Goal: Task Accomplishment & Management: Manage account settings

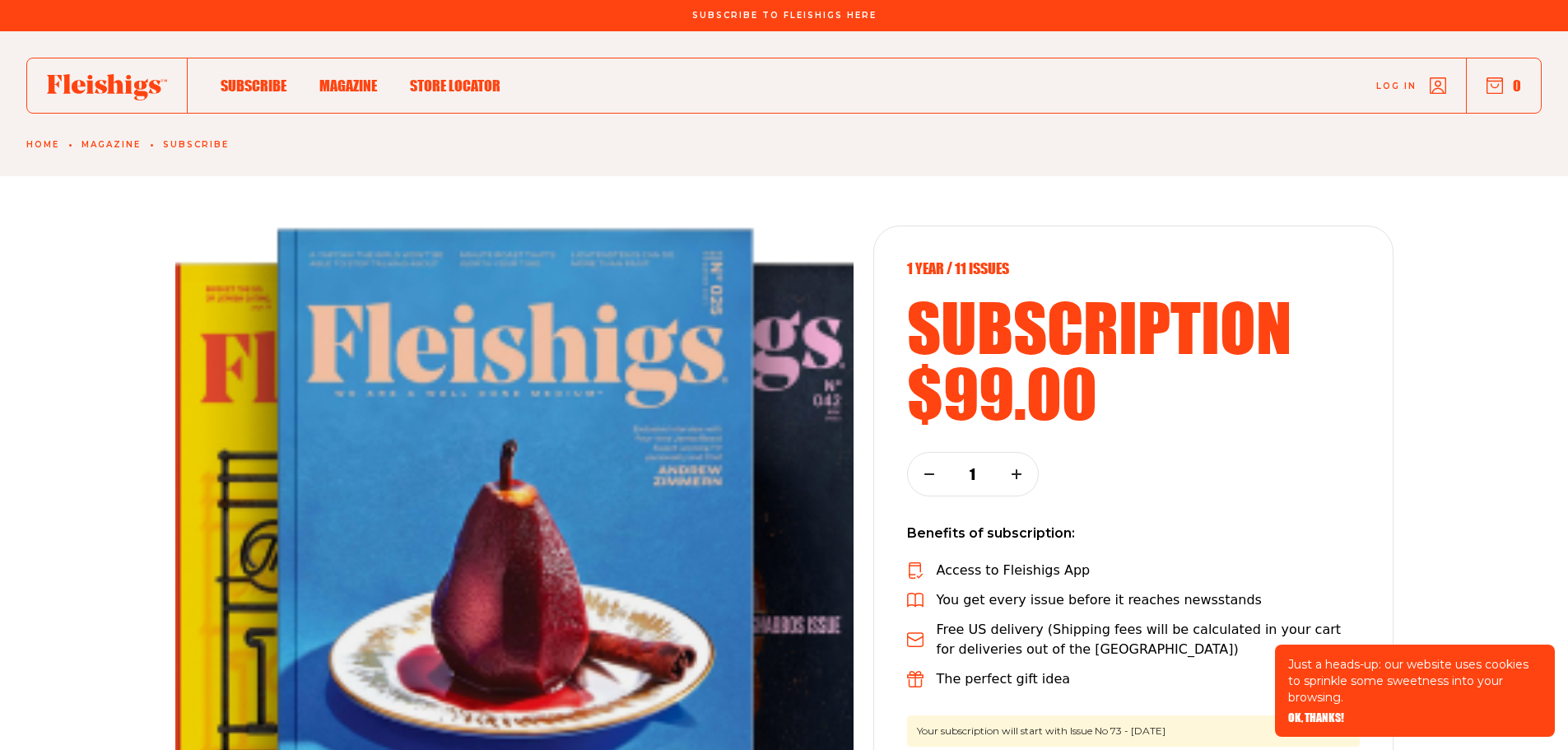
click at [1429, 85] on link "Log in" at bounding box center [1411, 86] width 70 height 16
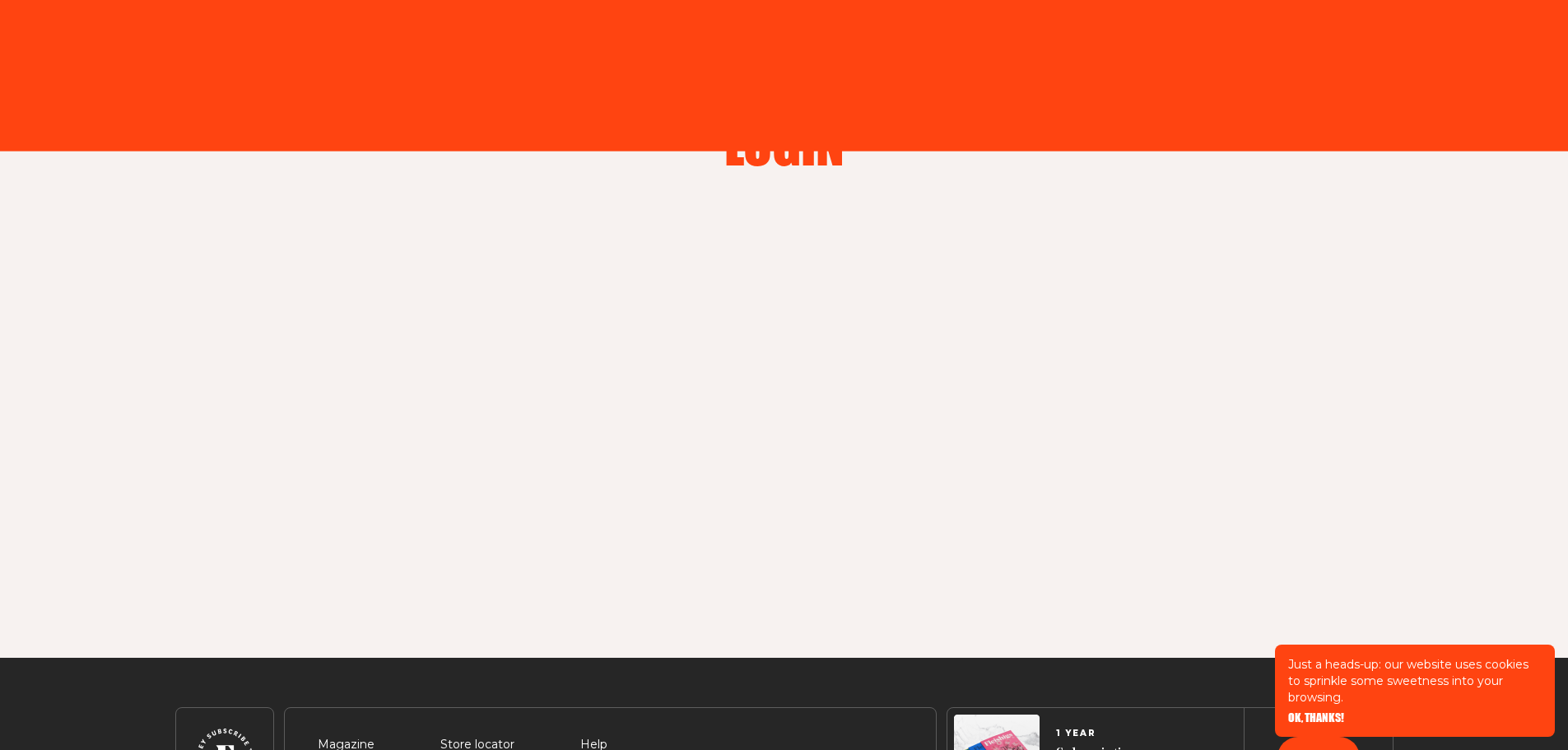
type input "[EMAIL_ADDRESS][DOMAIN_NAME]"
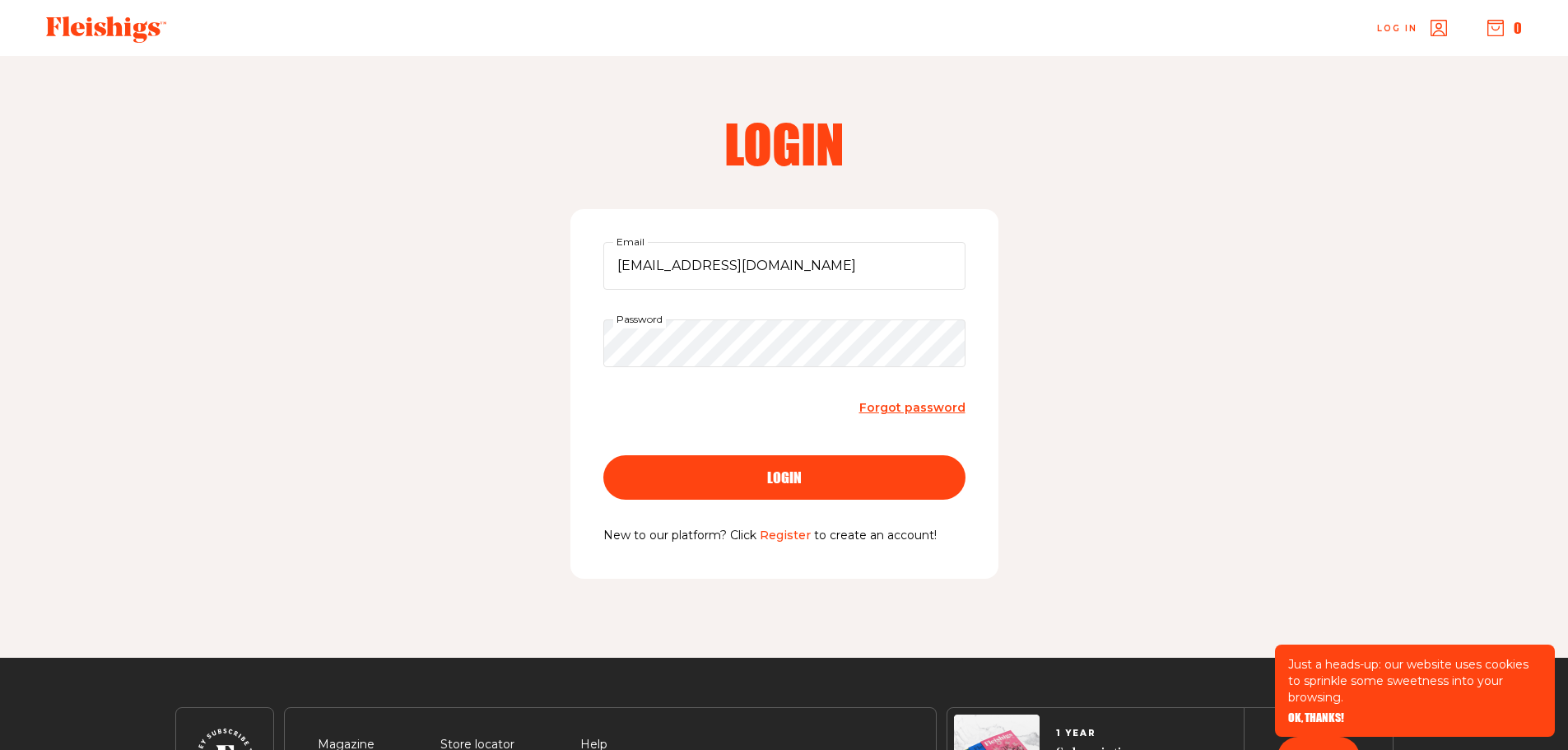
click at [772, 470] on span "login" at bounding box center [784, 463] width 35 height 15
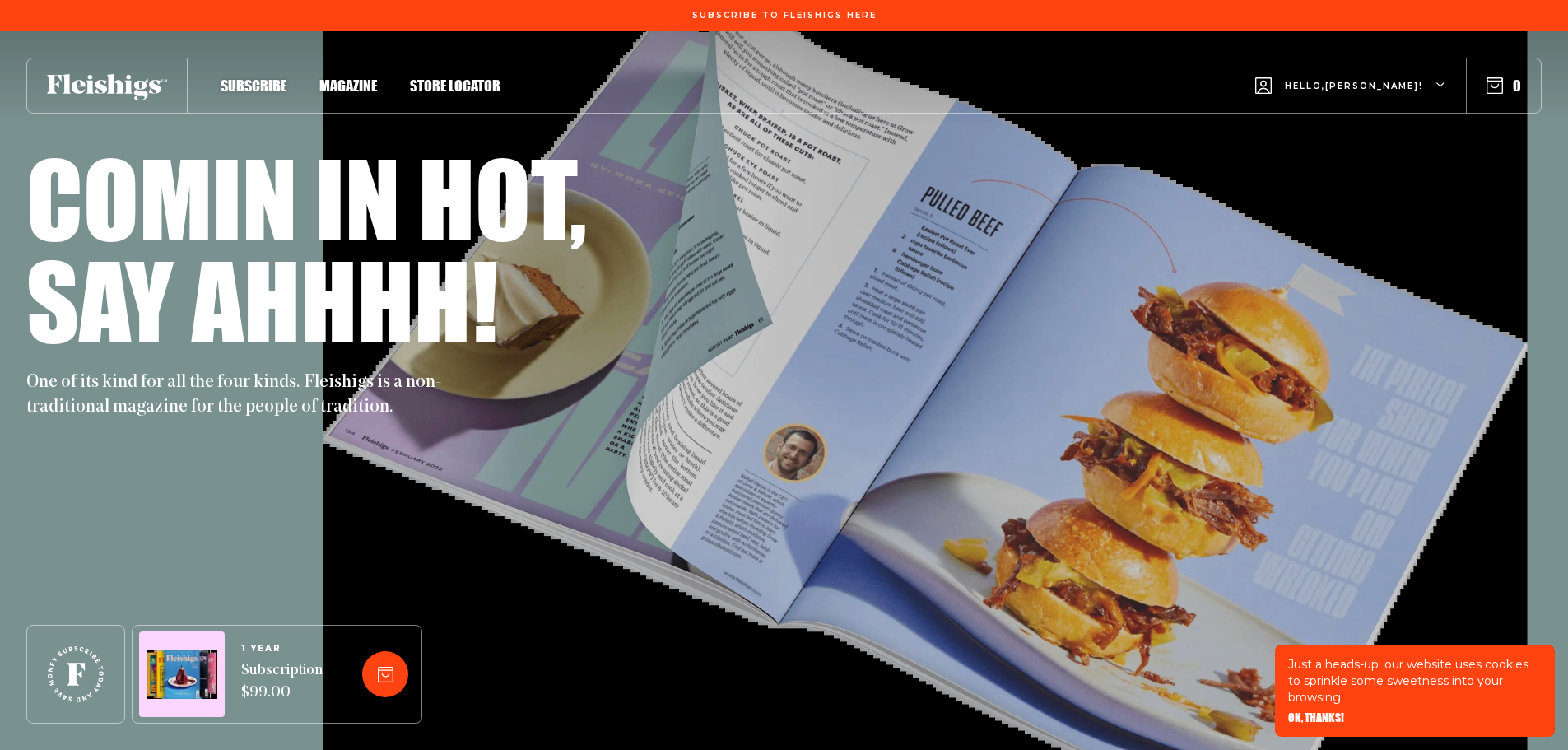
click at [1442, 78] on div "Hello, [PERSON_NAME] !" at bounding box center [1351, 86] width 191 height 65
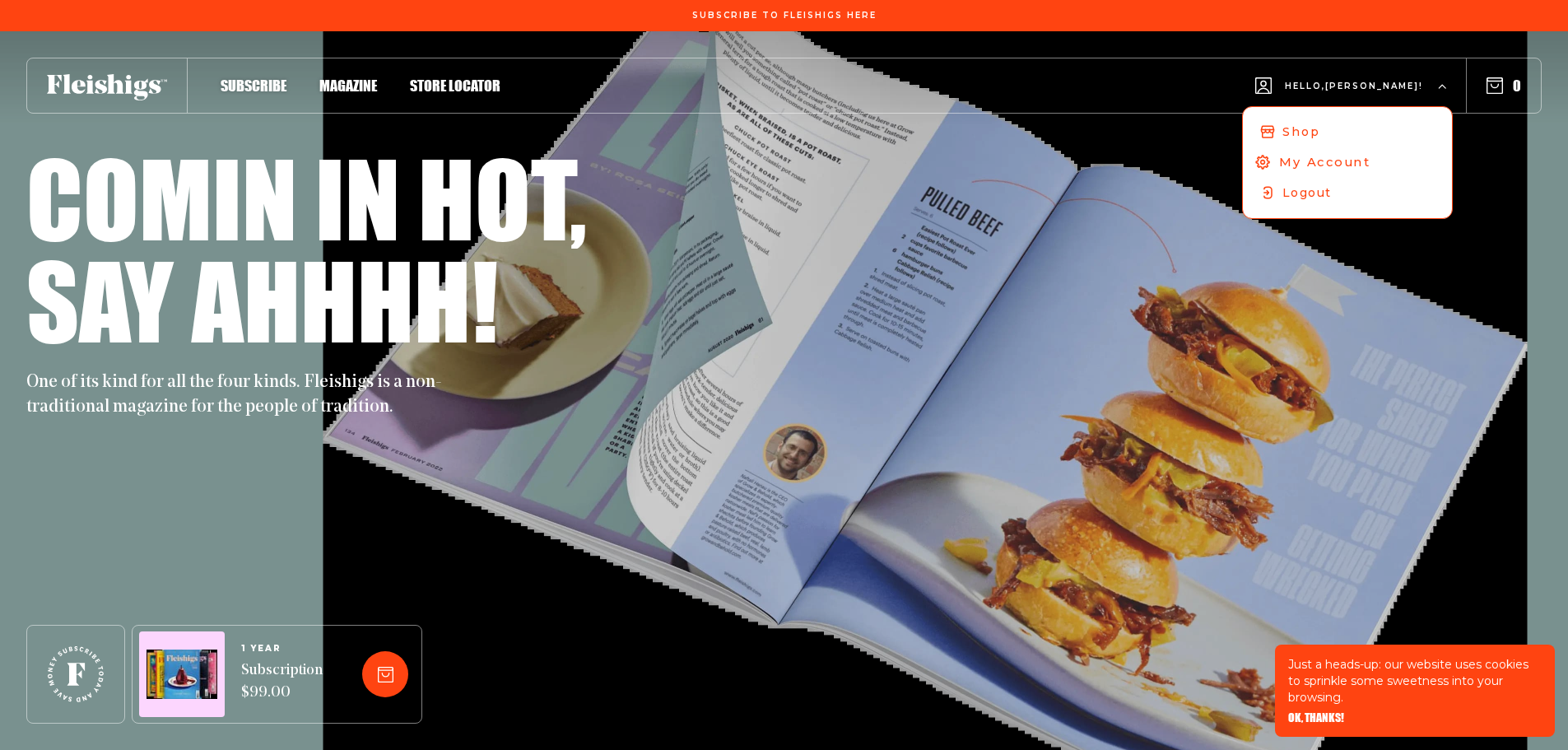
click at [1371, 163] on span "My Account" at bounding box center [1325, 163] width 91 height 18
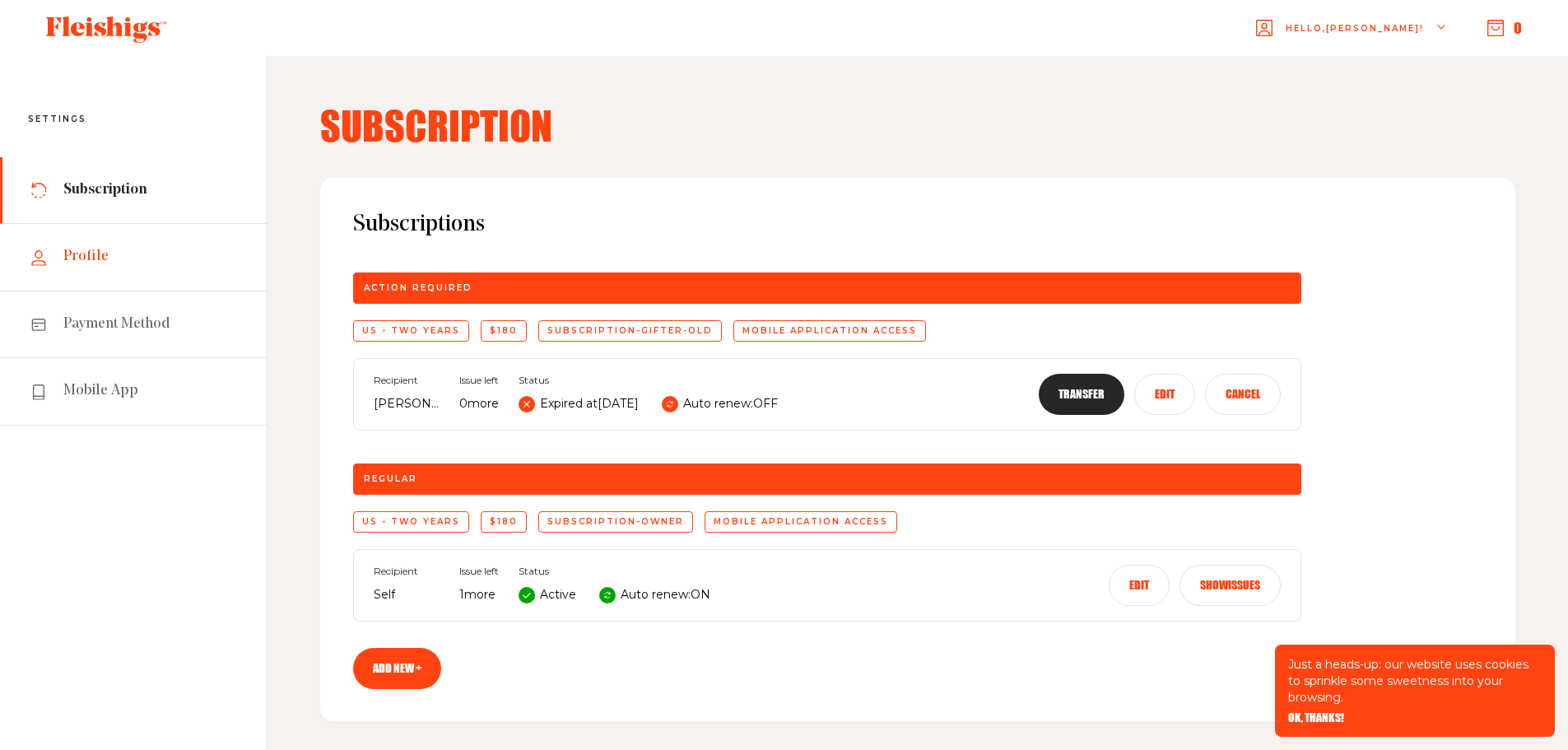
click at [98, 256] on span "Profile" at bounding box center [86, 257] width 46 height 20
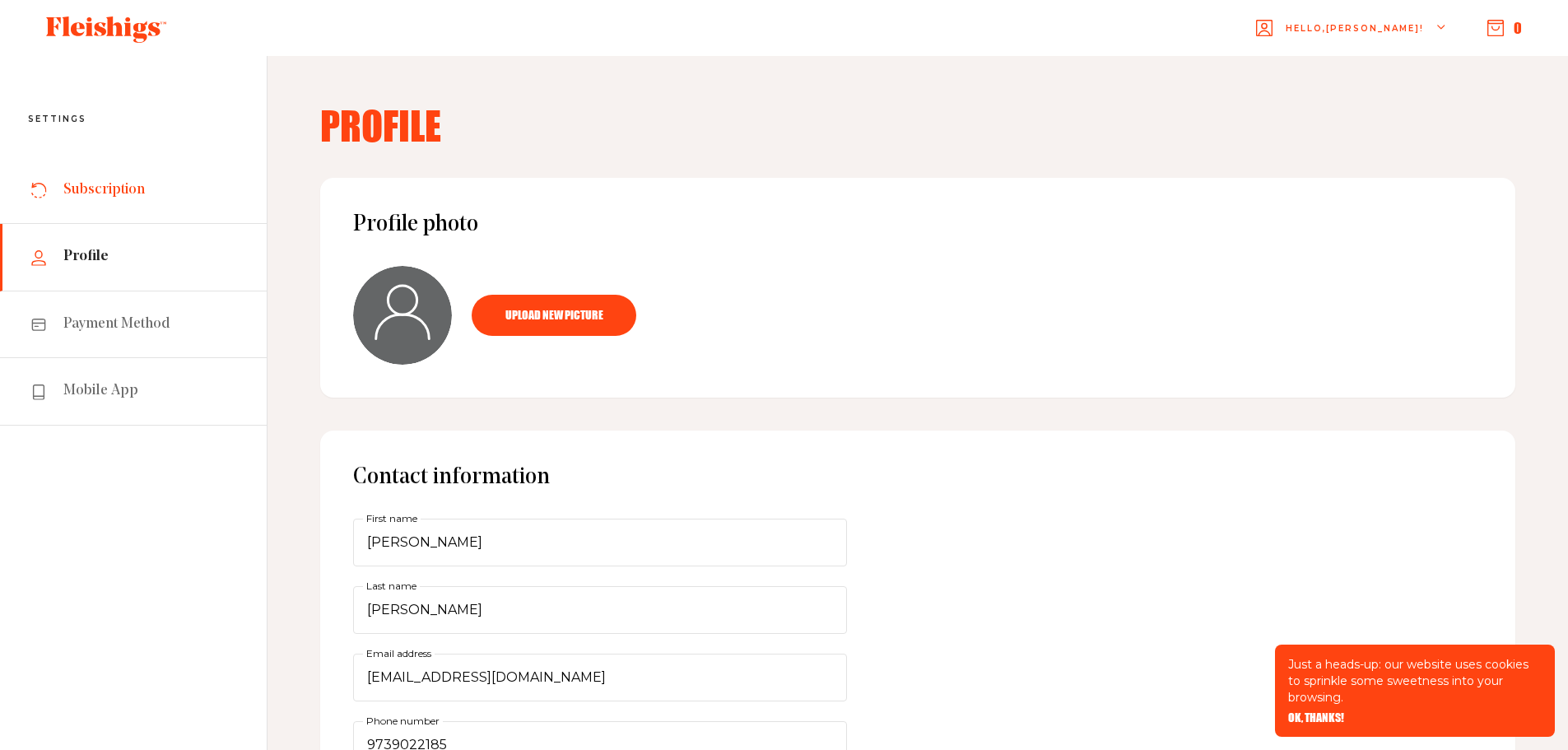
click at [100, 186] on span "Subscription" at bounding box center [103, 190] width 81 height 20
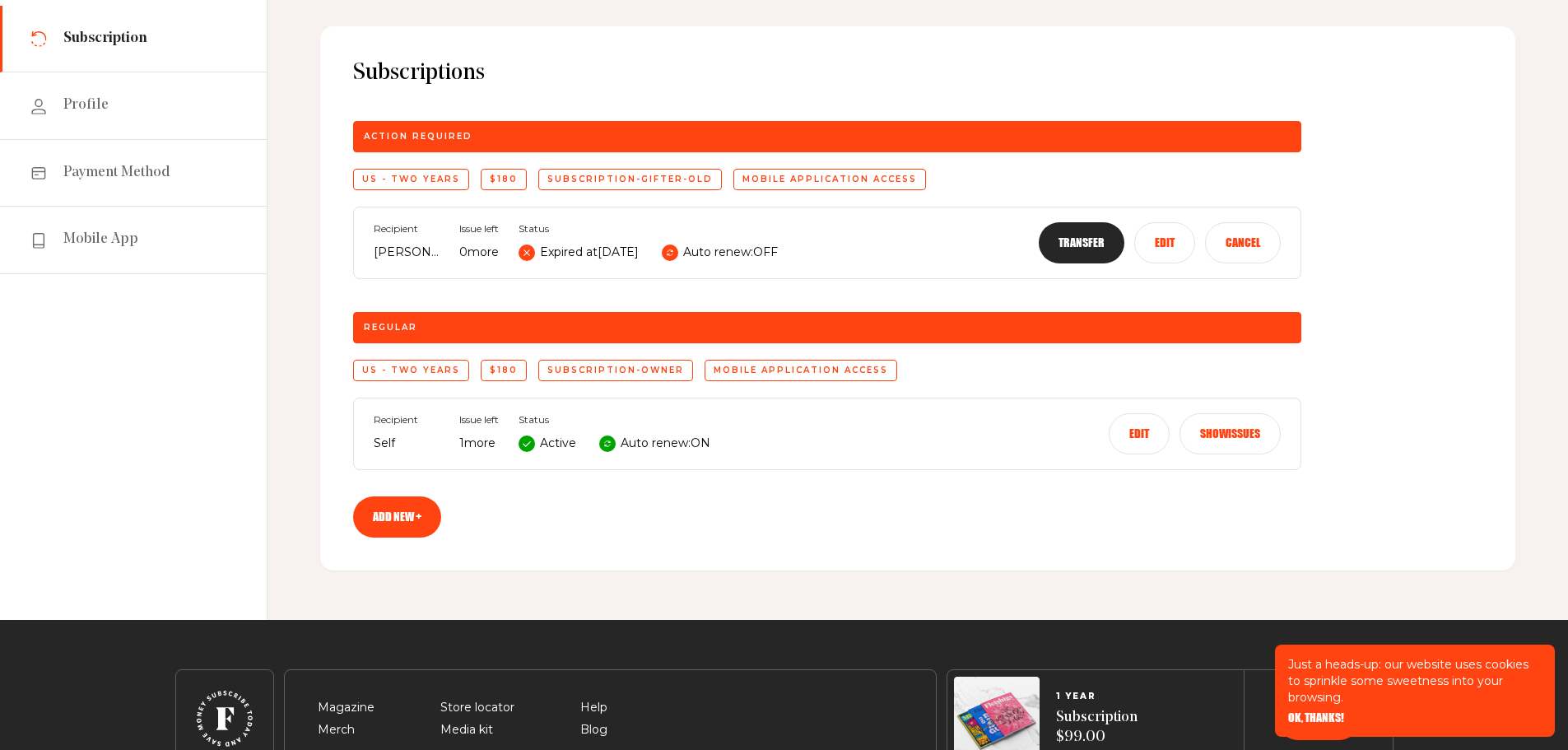
scroll to position [164, 0]
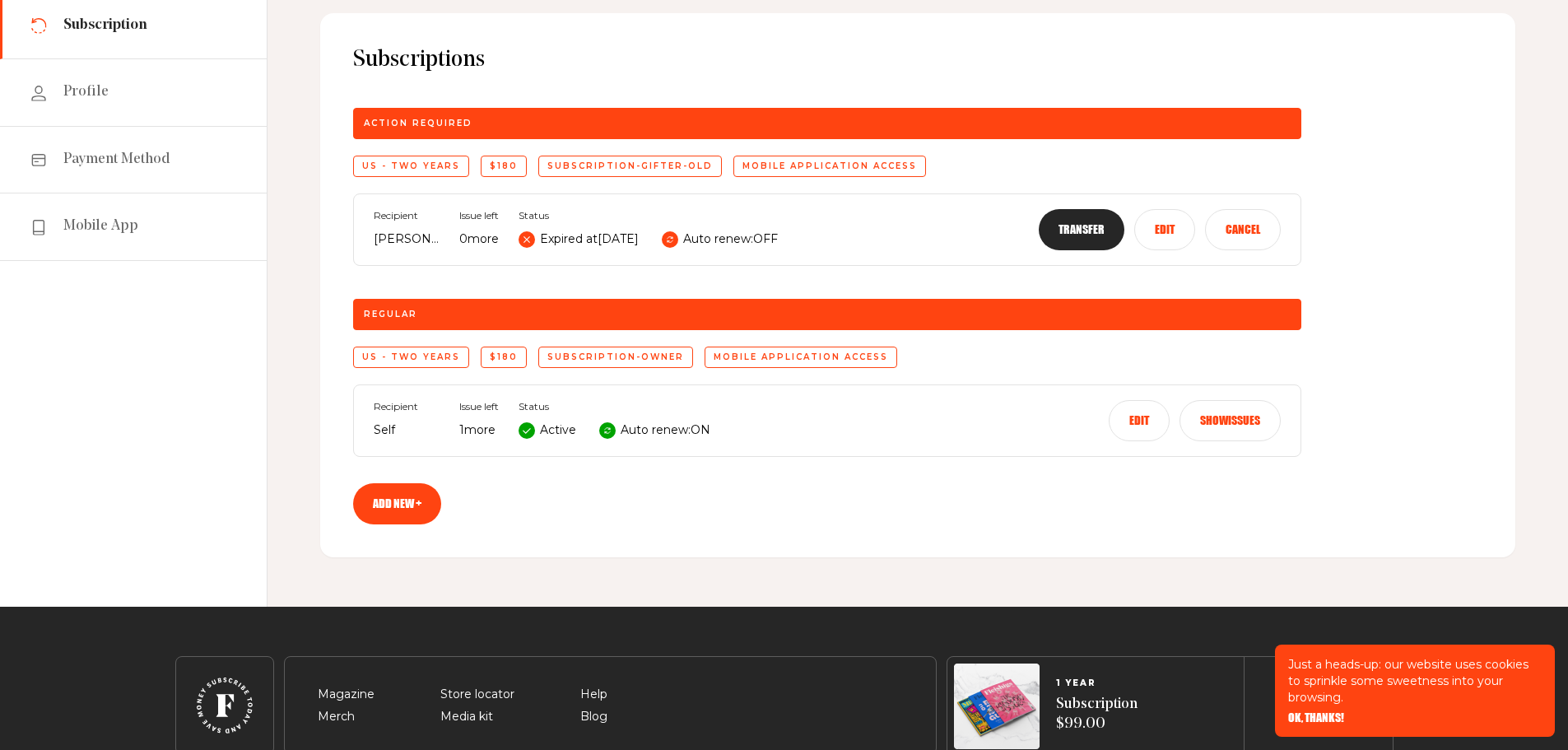
click at [1142, 429] on button "Edit" at bounding box center [1139, 420] width 61 height 41
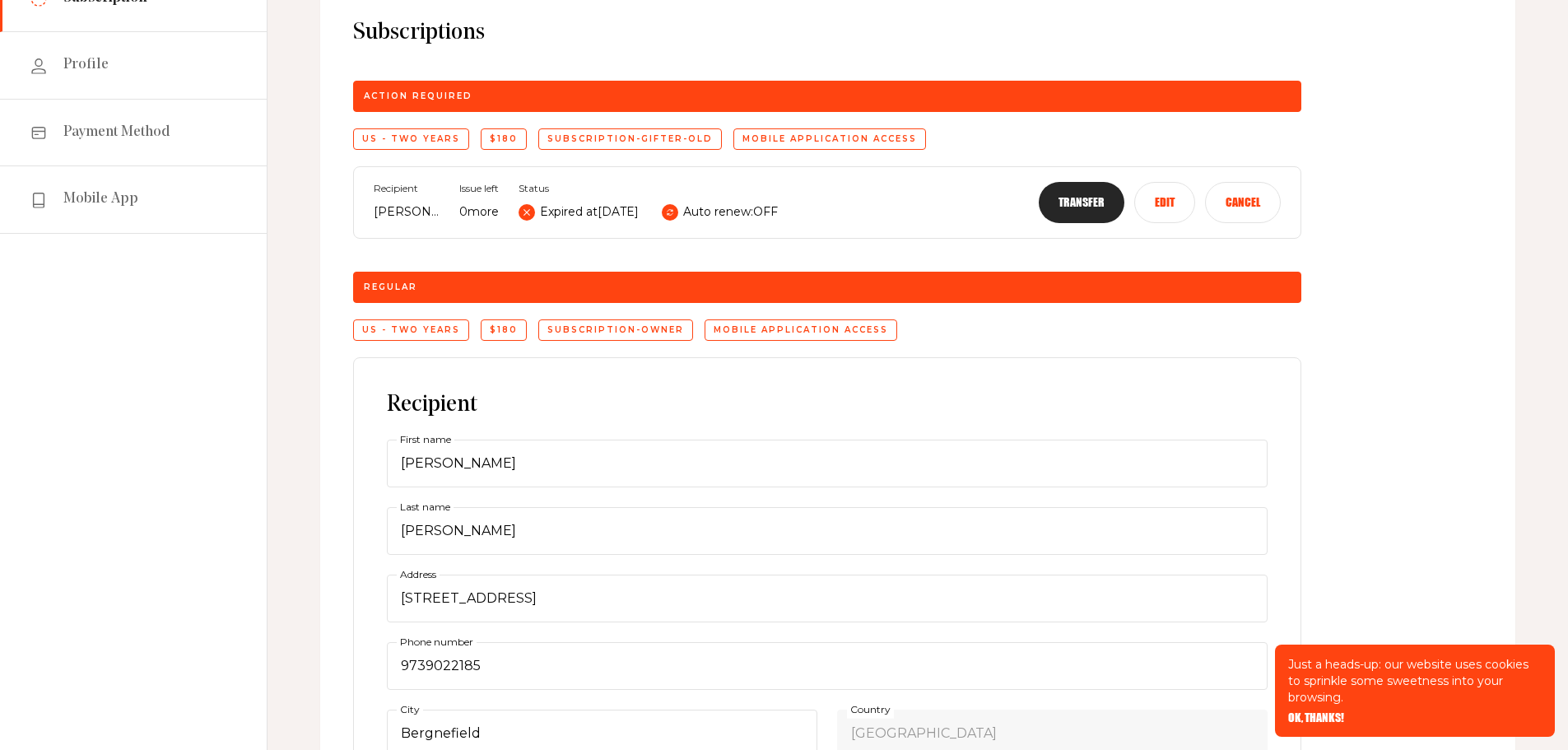
scroll to position [412, 0]
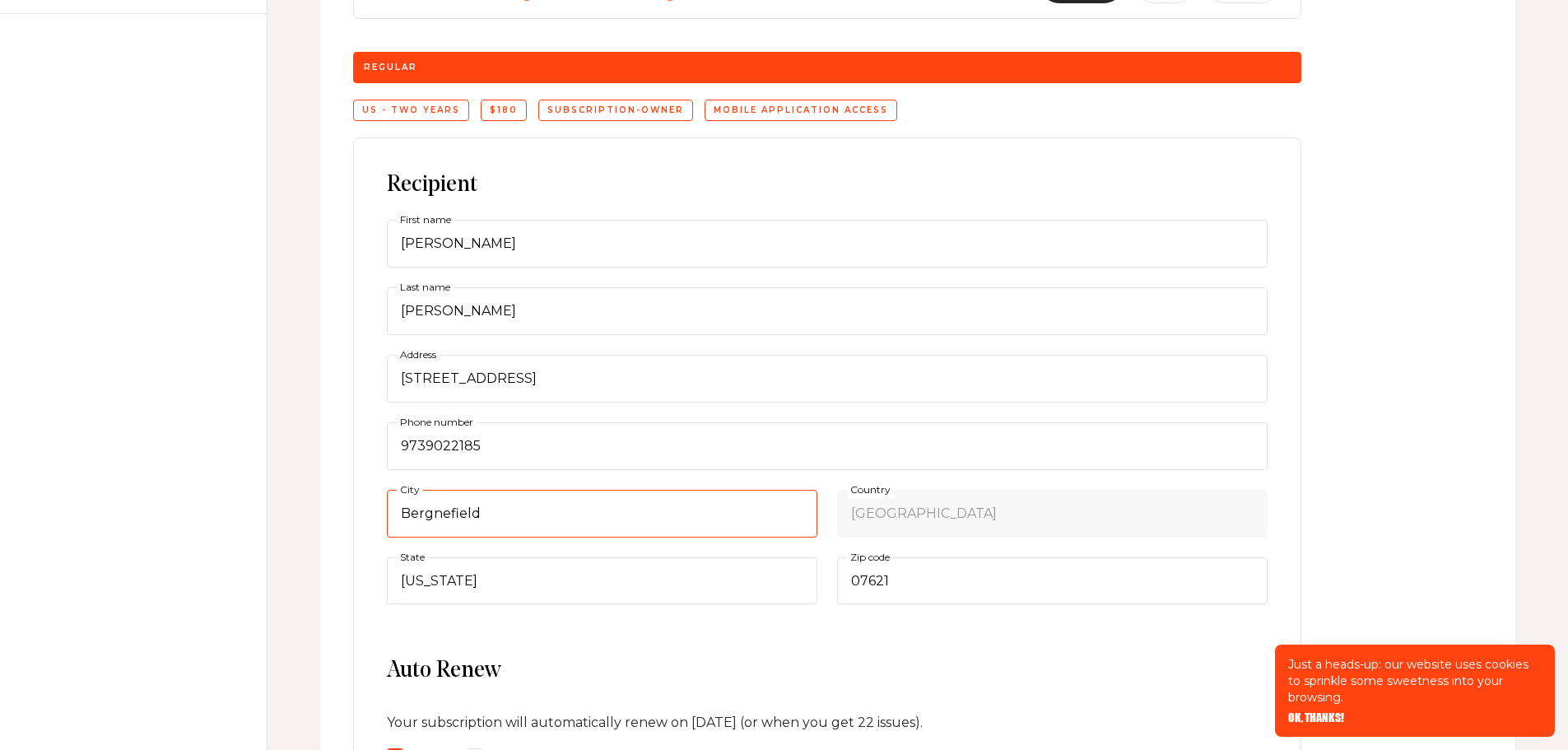
click at [468, 522] on input "Bergnefield" at bounding box center [602, 513] width 430 height 48
click at [445, 517] on input "Bergnefield" at bounding box center [602, 513] width 430 height 48
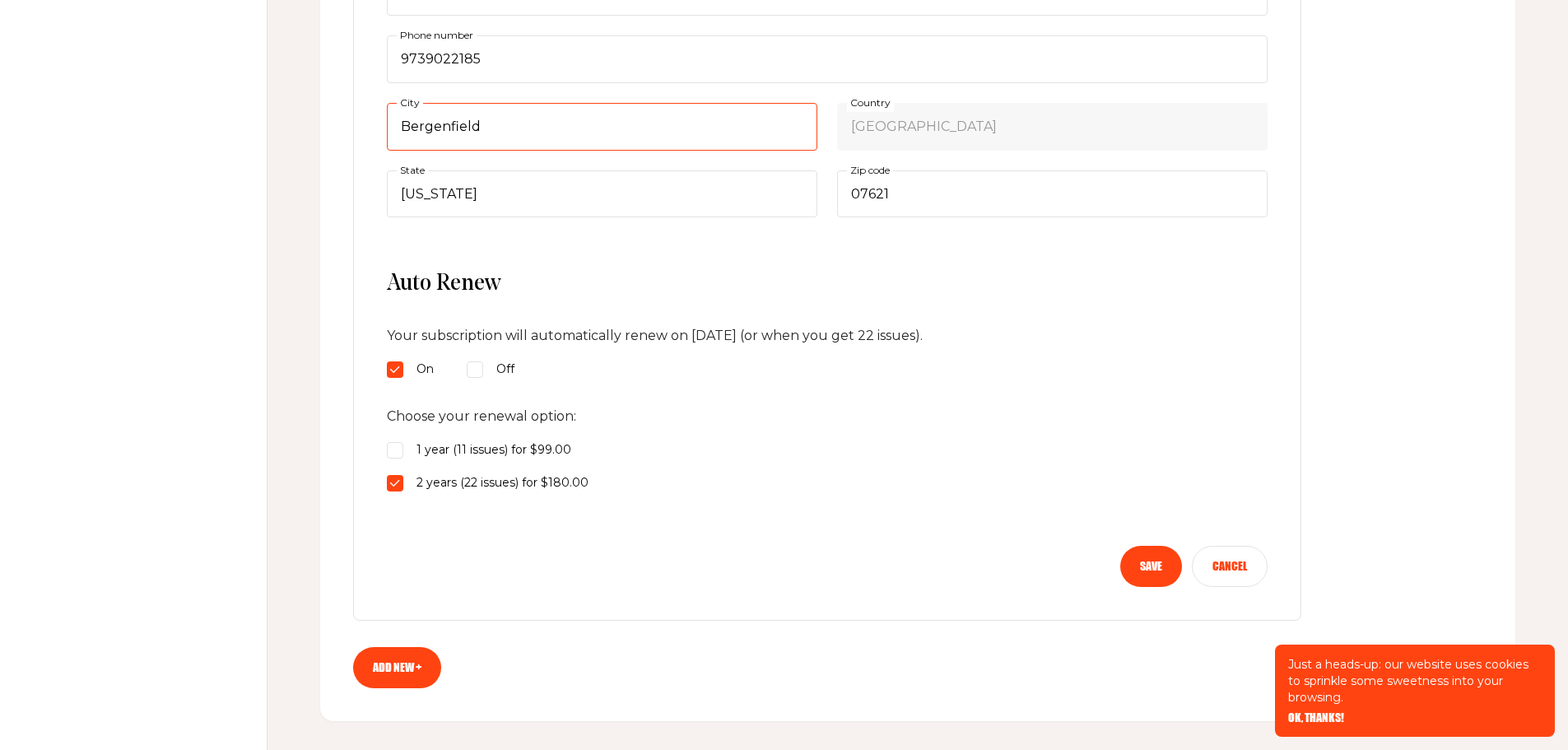
scroll to position [823, 0]
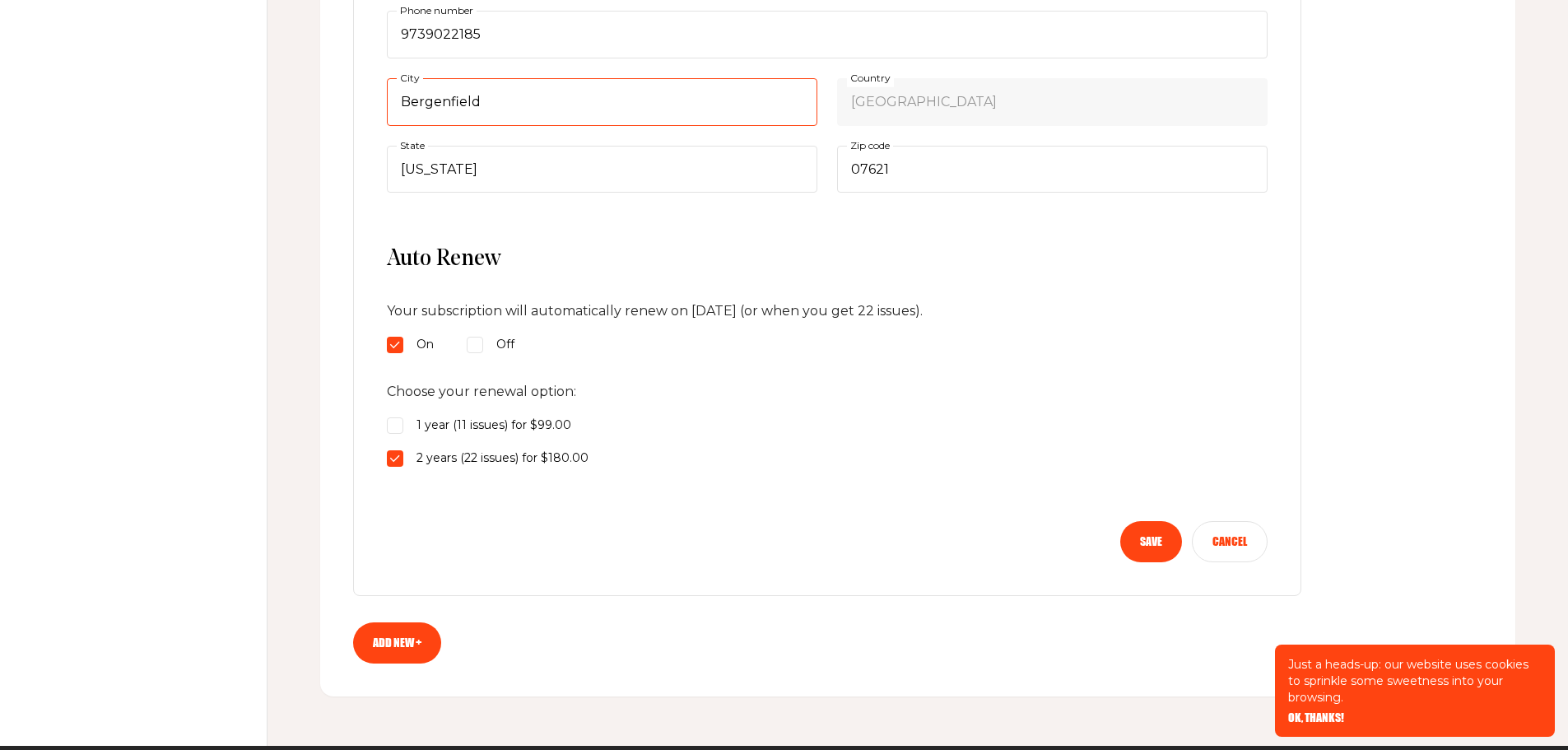
type input "Bergenfield"
click at [1148, 543] on button "Save" at bounding box center [1152, 542] width 62 height 41
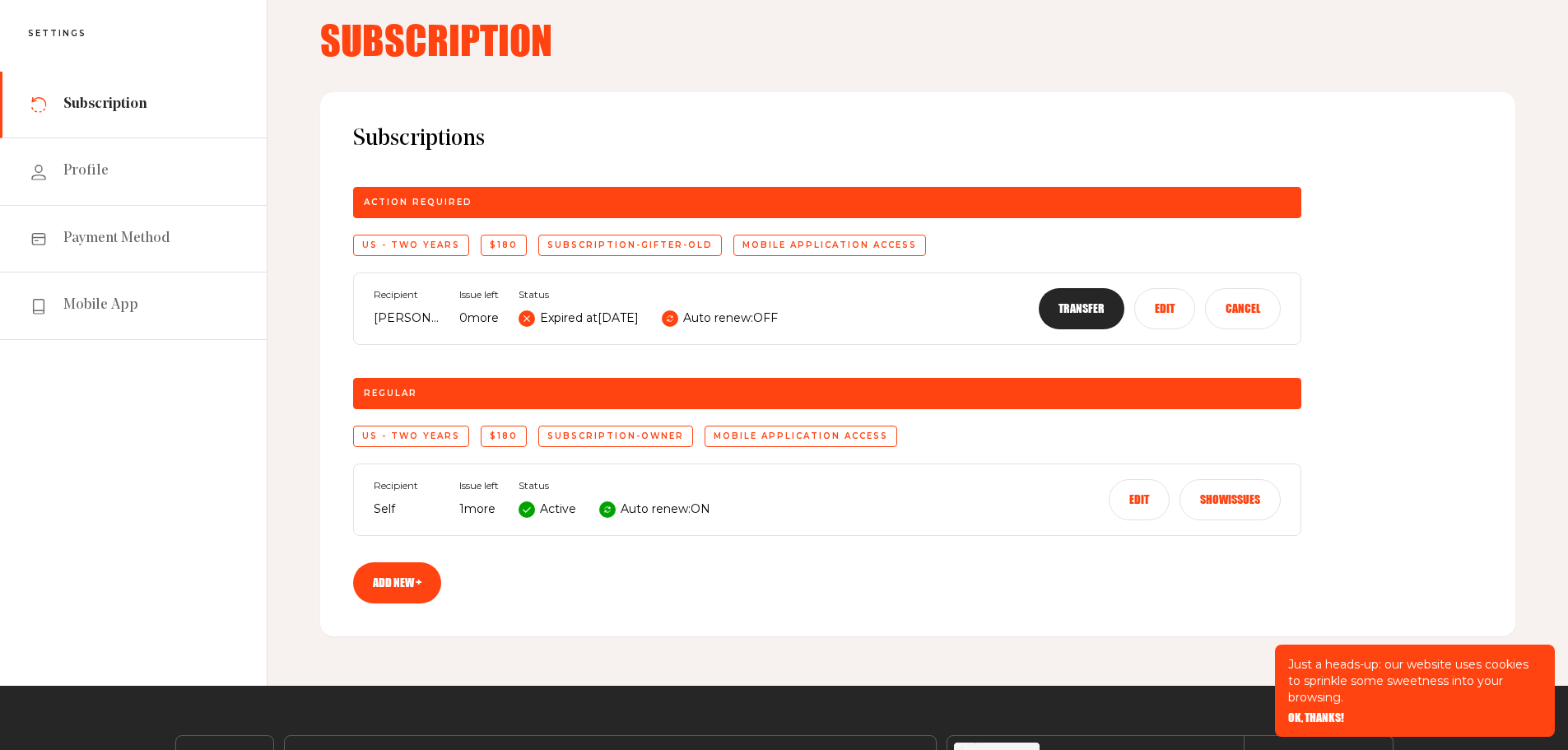
scroll to position [164, 0]
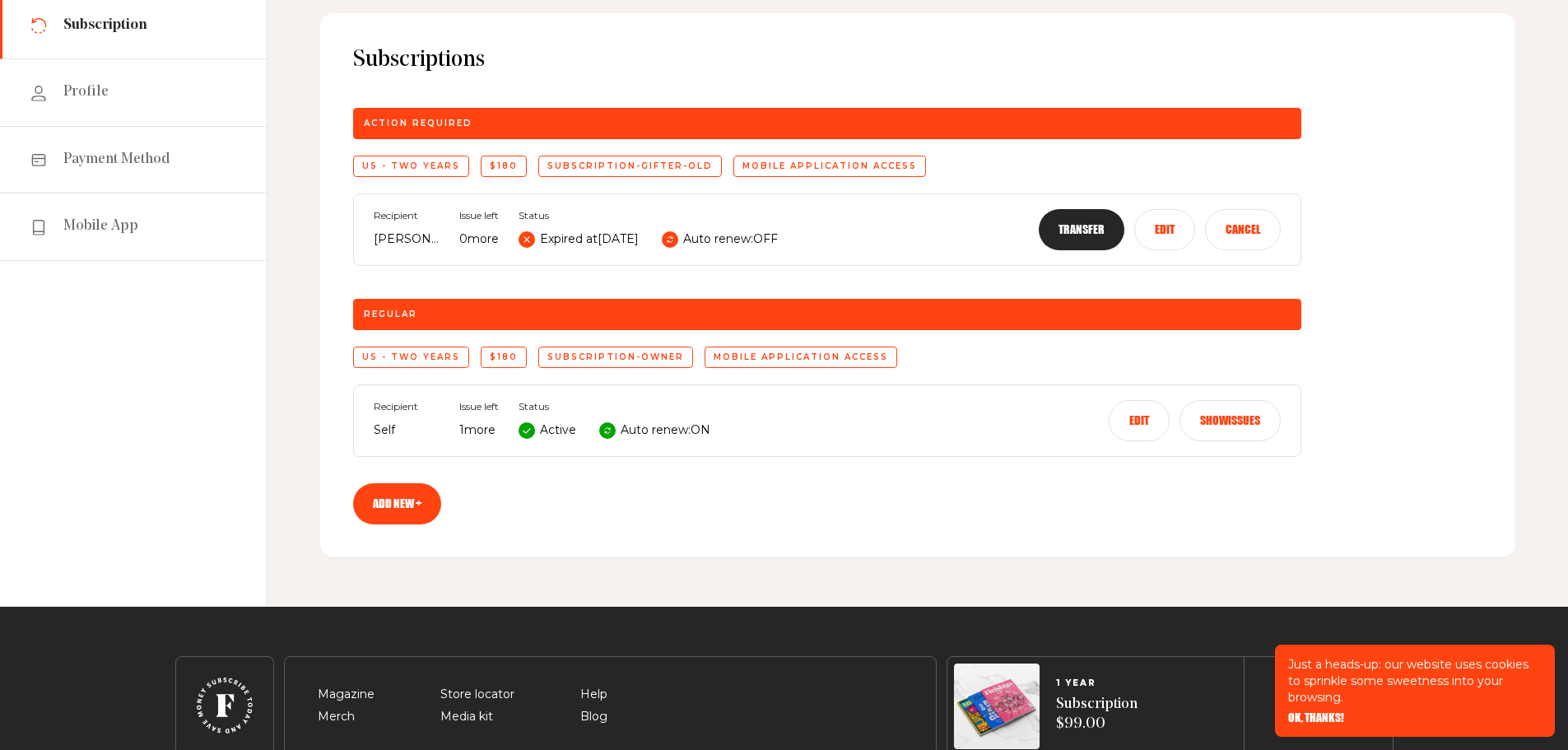
click at [1173, 225] on button "Edit" at bounding box center [1164, 229] width 61 height 41
